Goal: Task Accomplishment & Management: Manage account settings

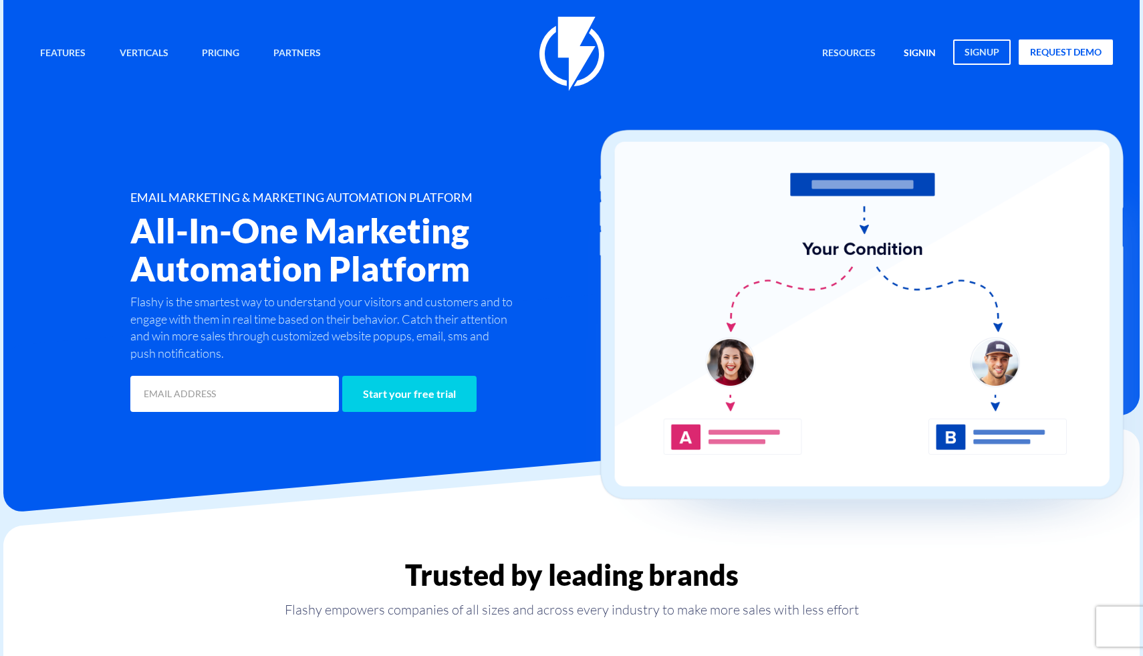
click at [918, 51] on link "signin" at bounding box center [920, 53] width 52 height 29
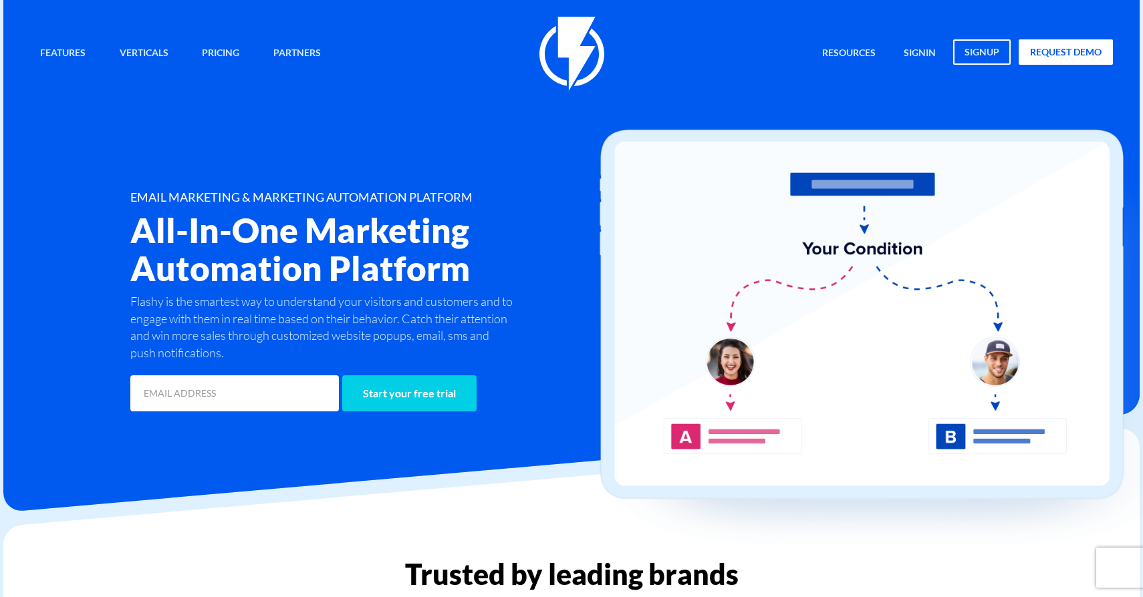
click at [925, 71] on div "Features Marketing Automation Convert, Enagage And Retain Your Customers Email …" at bounding box center [571, 54] width 1103 height 74
click at [916, 56] on link "signin" at bounding box center [920, 53] width 52 height 29
